Goal: Task Accomplishment & Management: Use online tool/utility

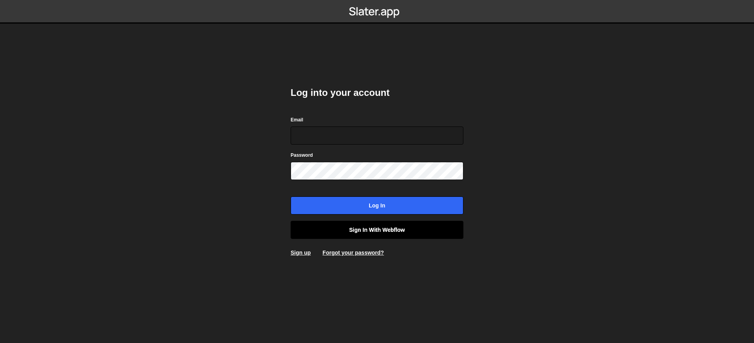
click at [356, 229] on link "Sign in with Webflow" at bounding box center [377, 230] width 173 height 18
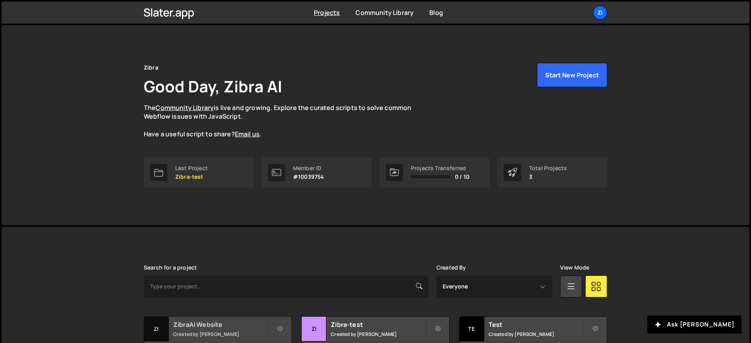
click at [200, 330] on div "ZibraAI Website Created by [PERSON_NAME]" at bounding box center [217, 329] width 147 height 24
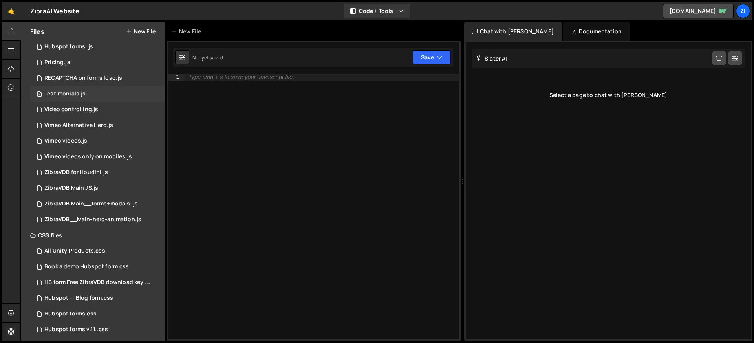
scroll to position [179, 0]
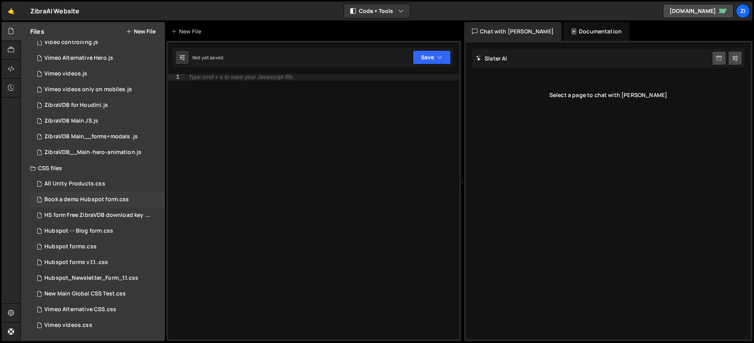
click at [98, 199] on div "Book a demo Hubspot form.css" at bounding box center [86, 199] width 84 height 7
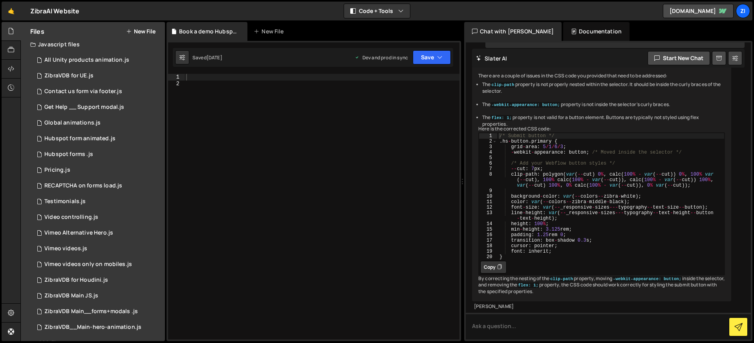
scroll to position [3, 0]
click at [61, 89] on div "0 Contact us form via footer.js 0" at bounding box center [97, 93] width 135 height 16
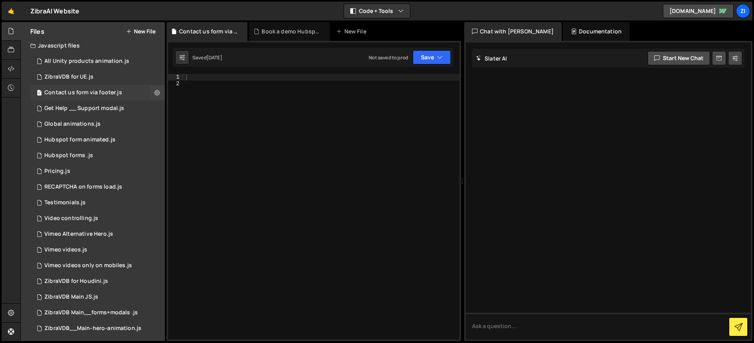
scroll to position [0, 0]
click at [62, 78] on div "ZibraVDB for UE.js" at bounding box center [68, 76] width 49 height 7
click at [72, 60] on div "All Unity products animation.js" at bounding box center [86, 61] width 85 height 7
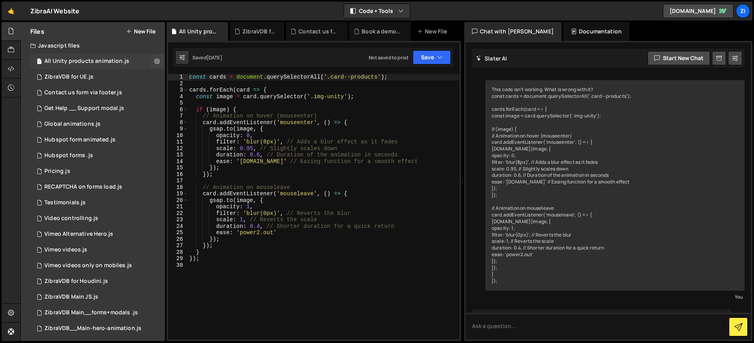
scroll to position [213, 0]
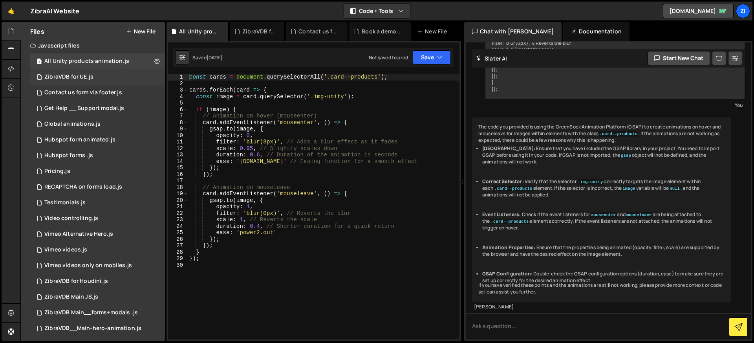
click at [70, 81] on div "1 ZibraVDB for UE.js 0" at bounding box center [97, 77] width 135 height 16
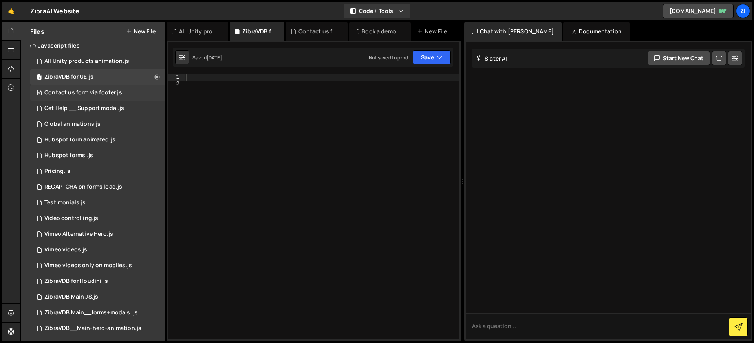
click at [70, 92] on div "Contact us form via footer.js" at bounding box center [83, 92] width 78 height 7
click at [72, 104] on div "1 Get Help __ Support modal.js 0" at bounding box center [97, 109] width 135 height 16
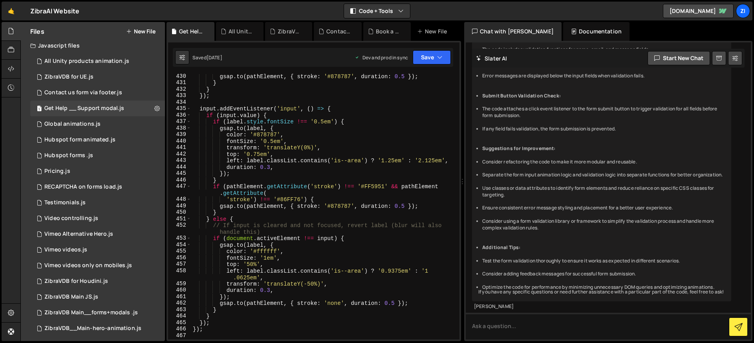
scroll to position [2908, 0]
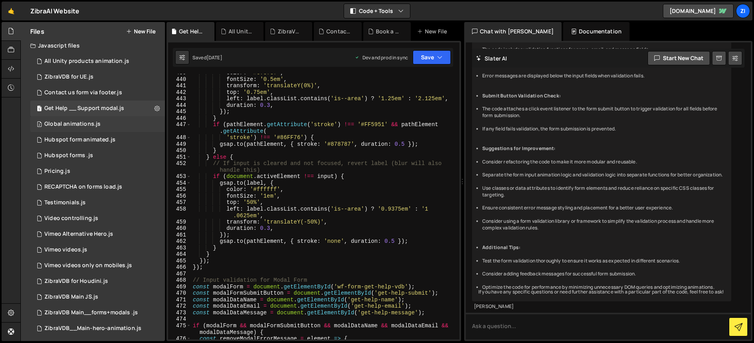
click at [94, 123] on div "Global animations.js" at bounding box center [72, 124] width 56 height 7
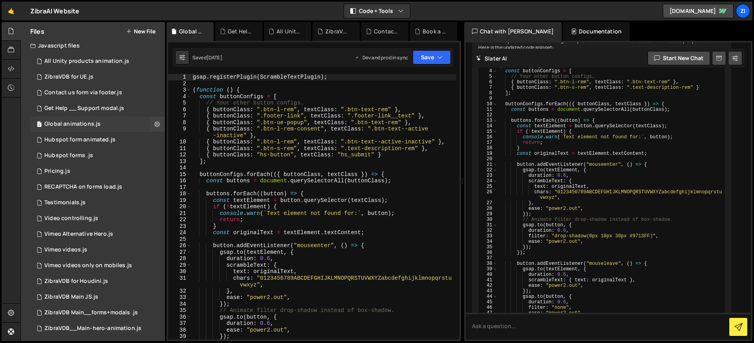
scroll to position [526, 0]
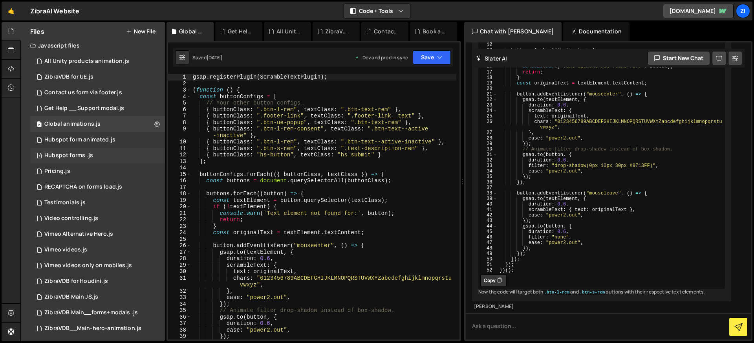
click at [133, 155] on div "3 Hubspot forms .js 0" at bounding box center [97, 156] width 135 height 16
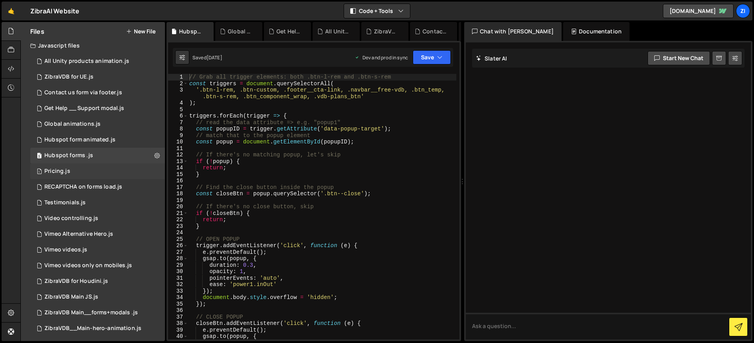
click at [120, 170] on div "1 Pricing.js 0" at bounding box center [97, 171] width 135 height 16
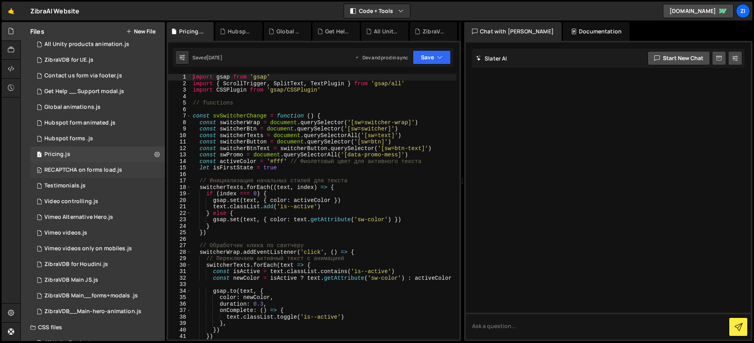
scroll to position [21, 0]
click at [120, 169] on div "RECAPTCHA on forms load.js" at bounding box center [83, 168] width 78 height 7
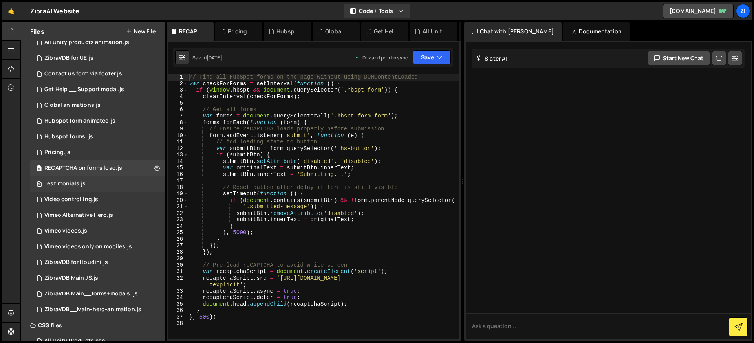
click at [112, 184] on div "0 Testimonials.js 0" at bounding box center [97, 184] width 135 height 16
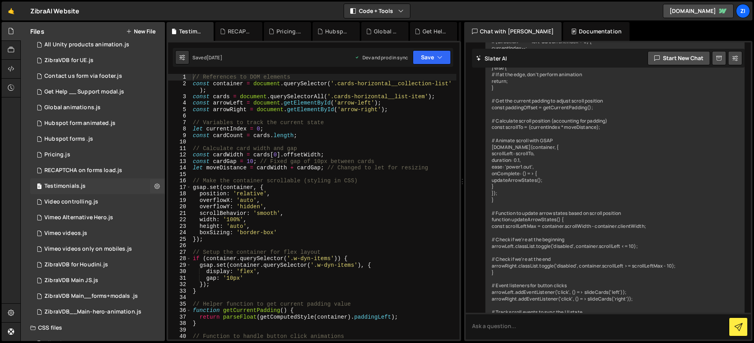
scroll to position [18, 0]
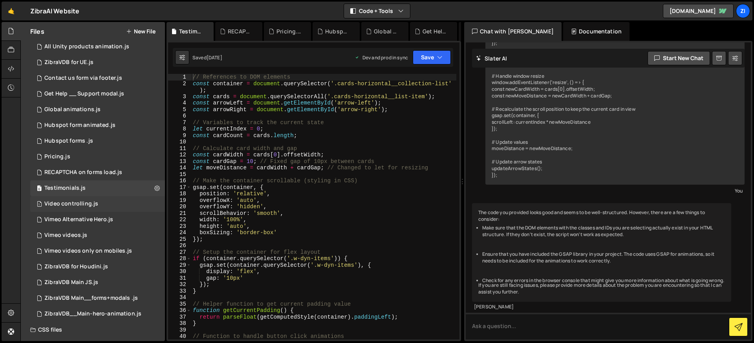
click at [108, 207] on div "1 Video controlling.js 0" at bounding box center [97, 204] width 135 height 16
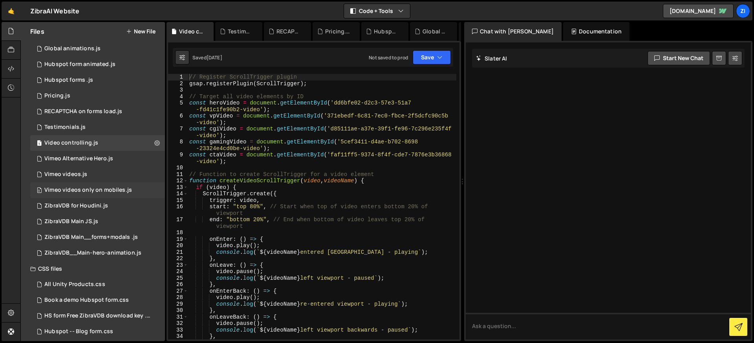
scroll to position [81, 0]
click at [111, 197] on div "1 ZibraVDB for Houdini.js 0" at bounding box center [97, 204] width 135 height 16
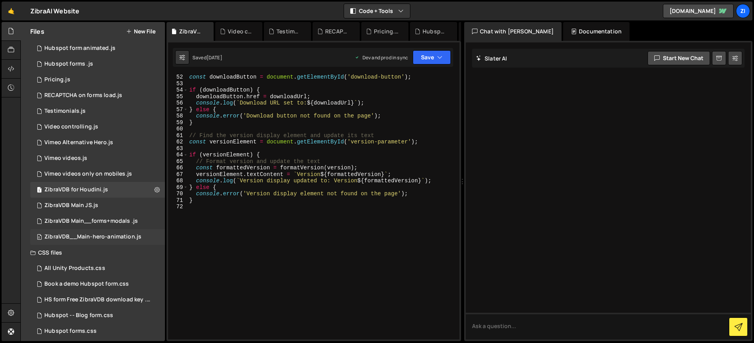
scroll to position [99, 0]
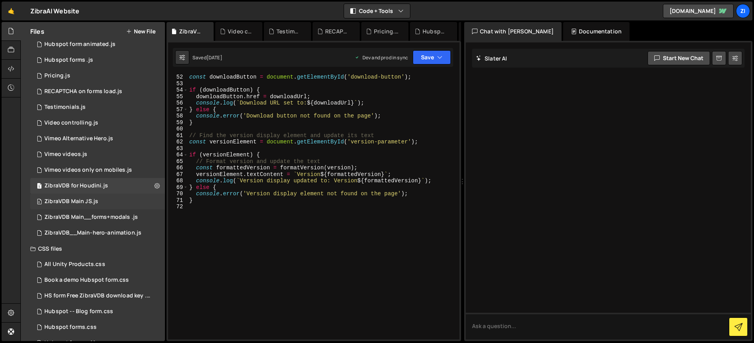
click at [67, 201] on div "ZibraVDB Main JS.js" at bounding box center [71, 201] width 54 height 7
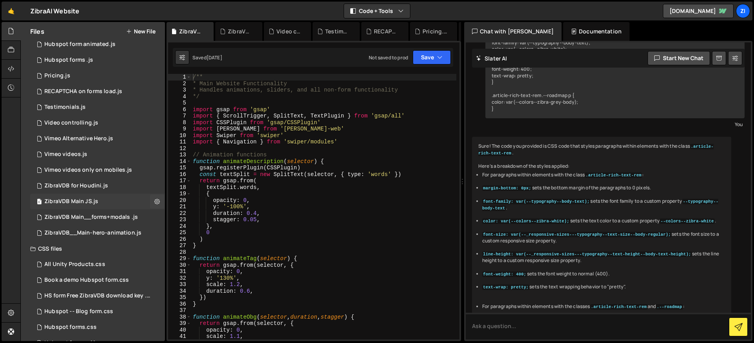
scroll to position [121, 0]
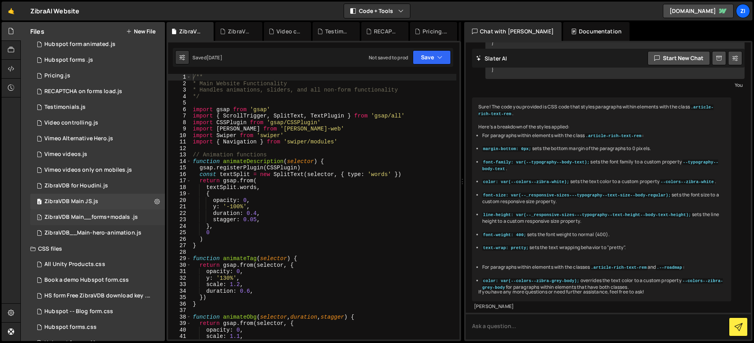
click at [76, 211] on div "1 ZibraVDB Main__forms+modals .js 0" at bounding box center [97, 217] width 135 height 16
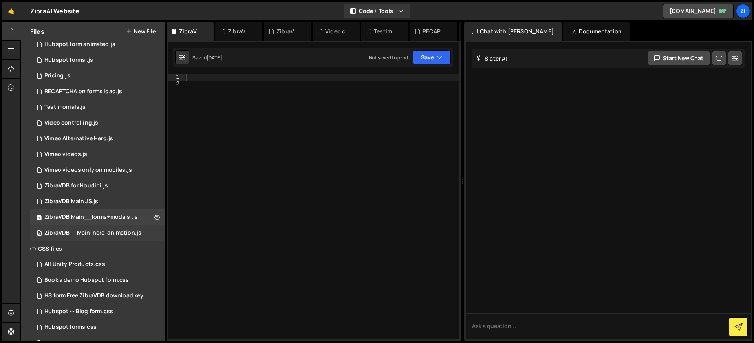
drag, startPoint x: 91, startPoint y: 226, endPoint x: 103, endPoint y: 226, distance: 12.2
click at [91, 226] on div "0 ZibraVDB__Main-hero-animation.js 0" at bounding box center [97, 233] width 135 height 16
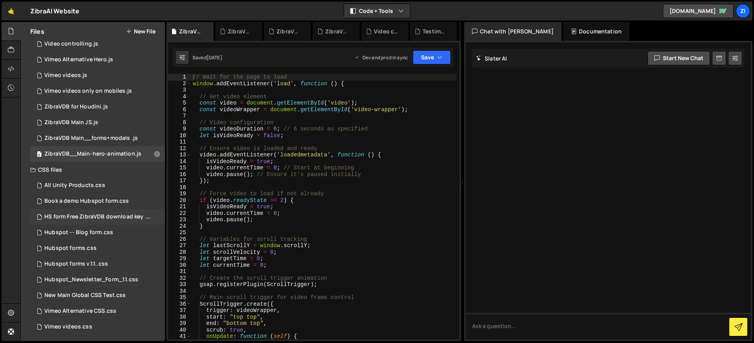
scroll to position [179, 0]
click at [9, 66] on icon at bounding box center [11, 68] width 6 height 9
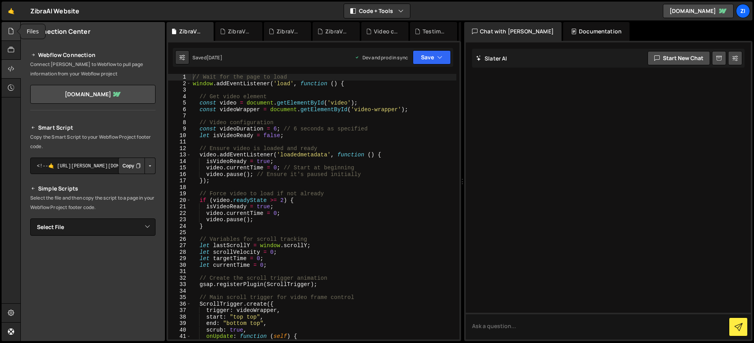
click at [13, 32] on icon at bounding box center [11, 31] width 6 height 9
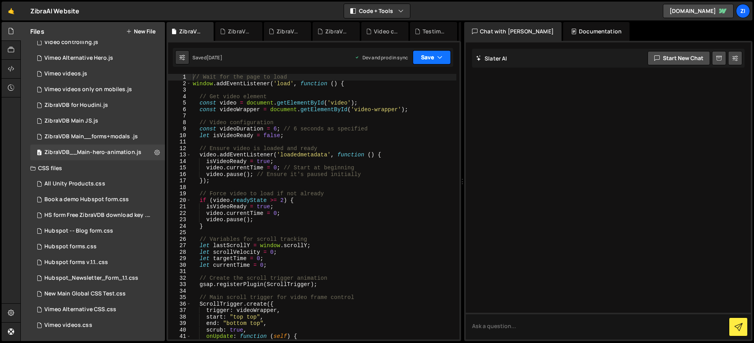
click at [447, 56] on button "Save" at bounding box center [432, 57] width 38 height 14
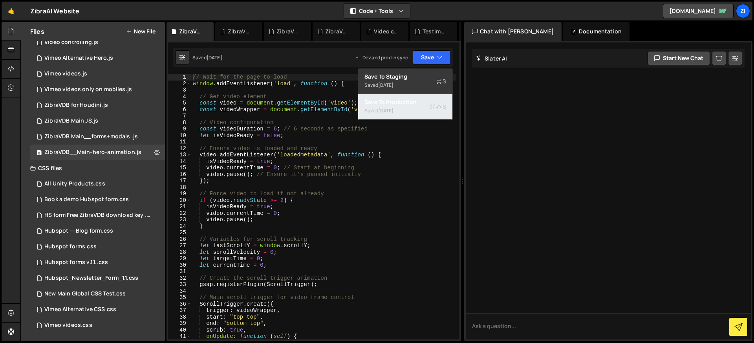
click at [405, 97] on button "Save to Production S Saved [DATE]" at bounding box center [405, 107] width 94 height 26
